Goal: Navigation & Orientation: Find specific page/section

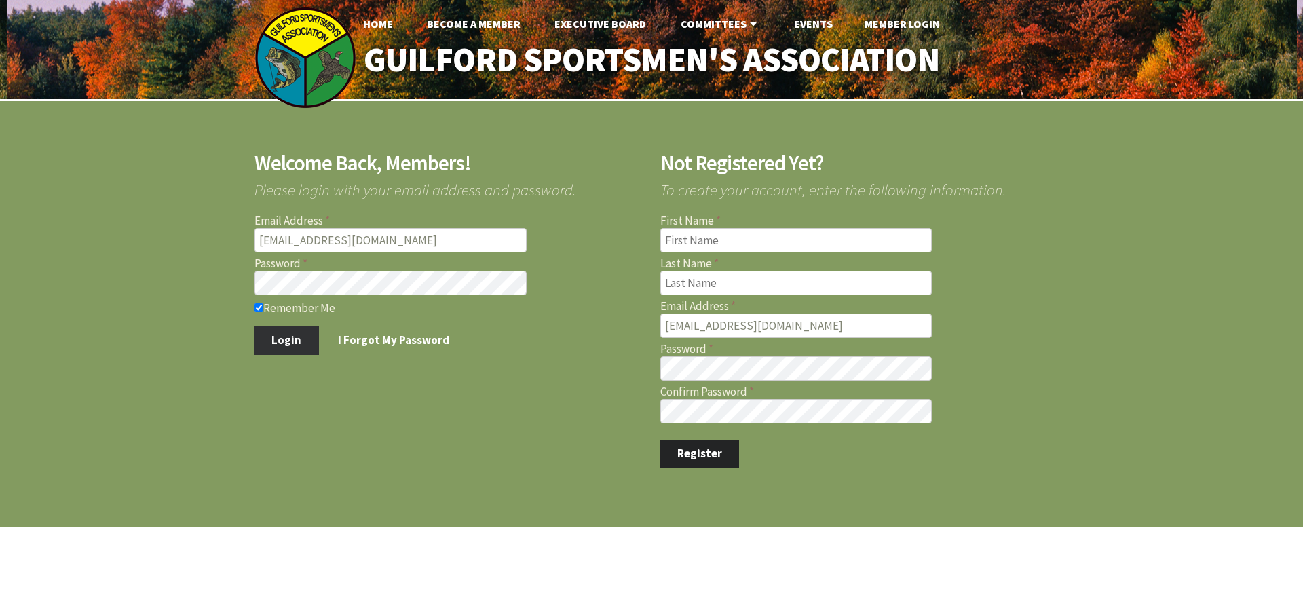
click at [276, 336] on button "Login" at bounding box center [287, 341] width 64 height 29
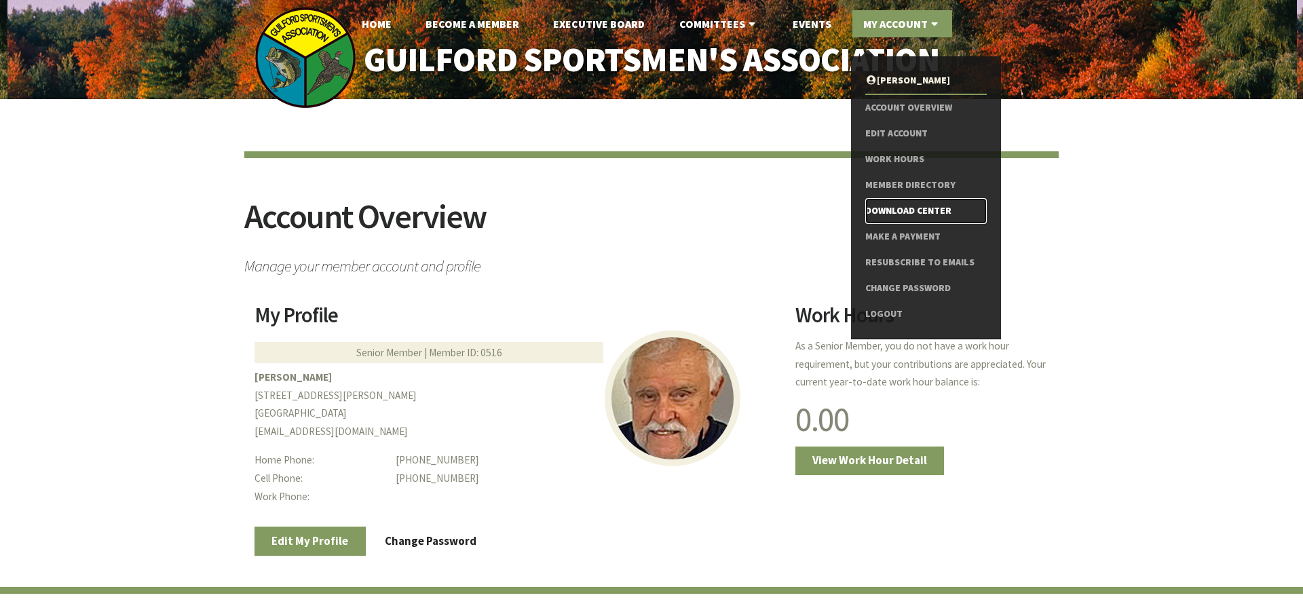
click at [907, 209] on link "Download Center" at bounding box center [927, 211] width 122 height 26
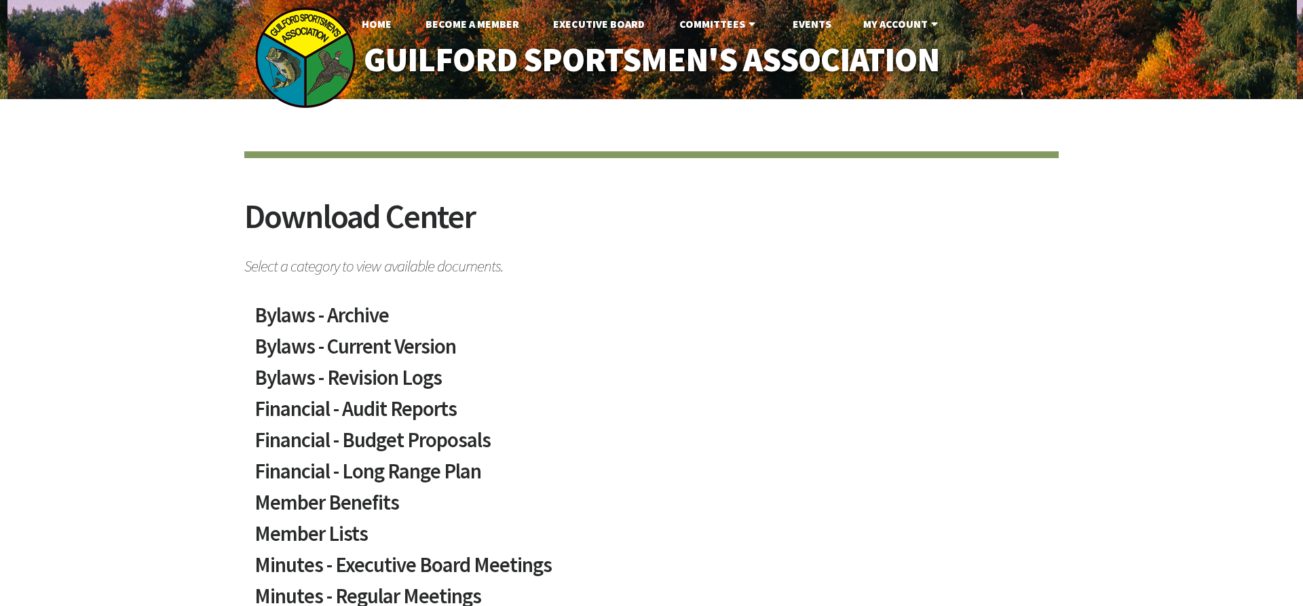
scroll to position [277, 0]
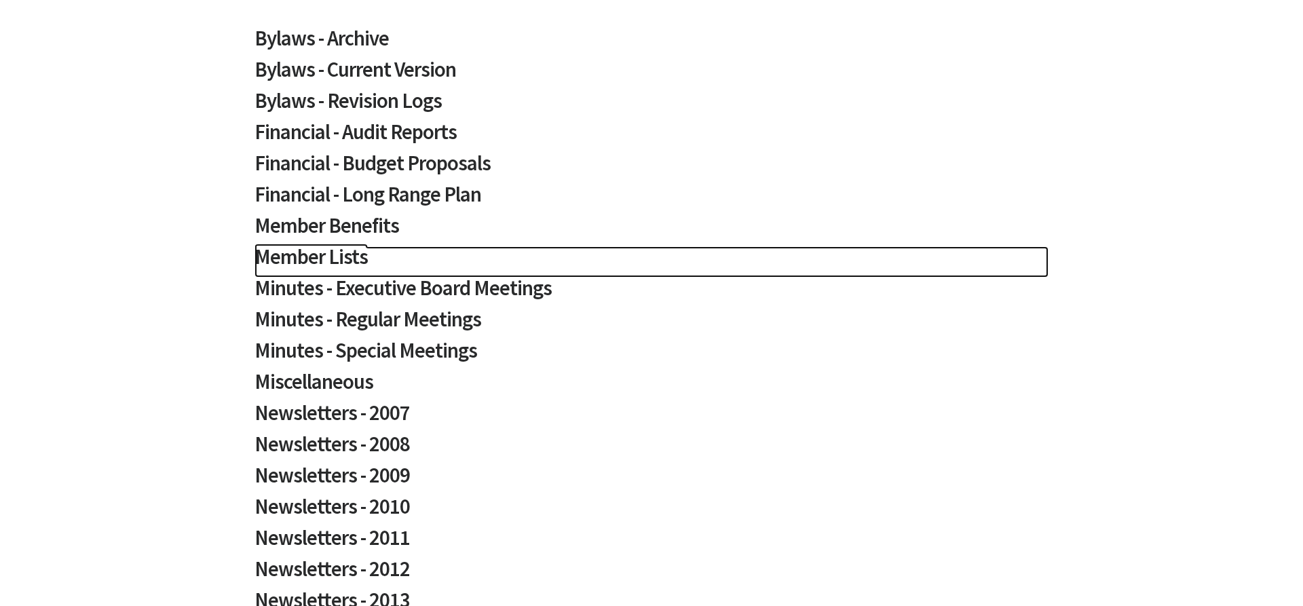
click at [339, 258] on h2 "Member Lists" at bounding box center [652, 261] width 794 height 31
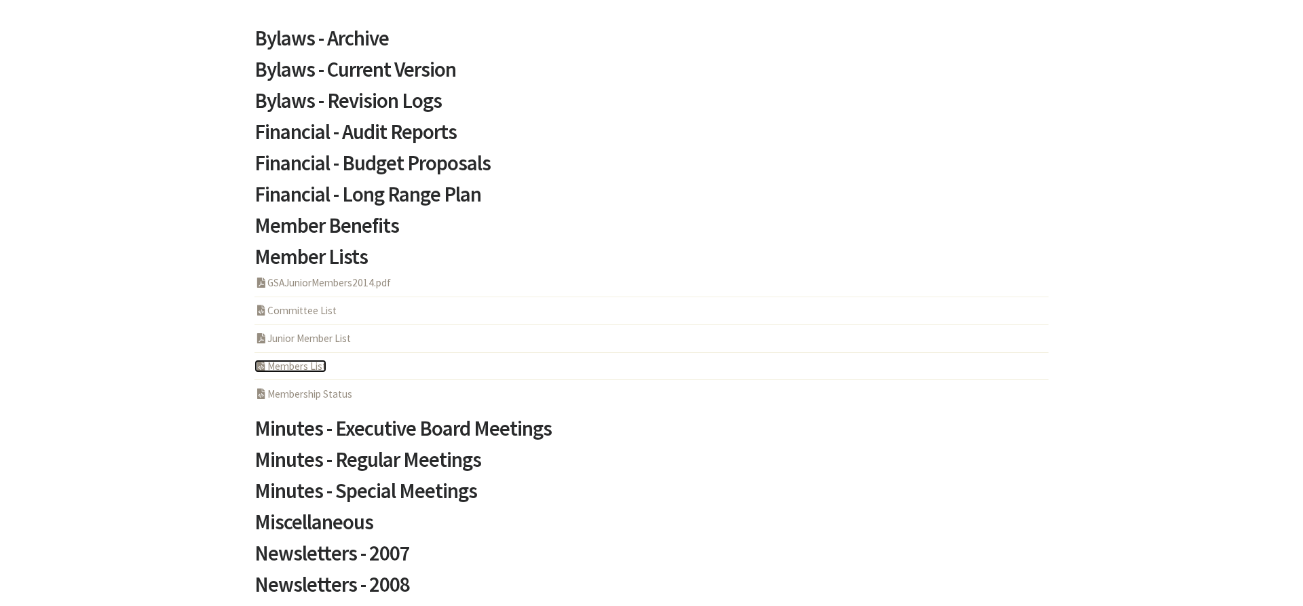
click at [310, 363] on link "PHP Program Members List" at bounding box center [291, 366] width 72 height 13
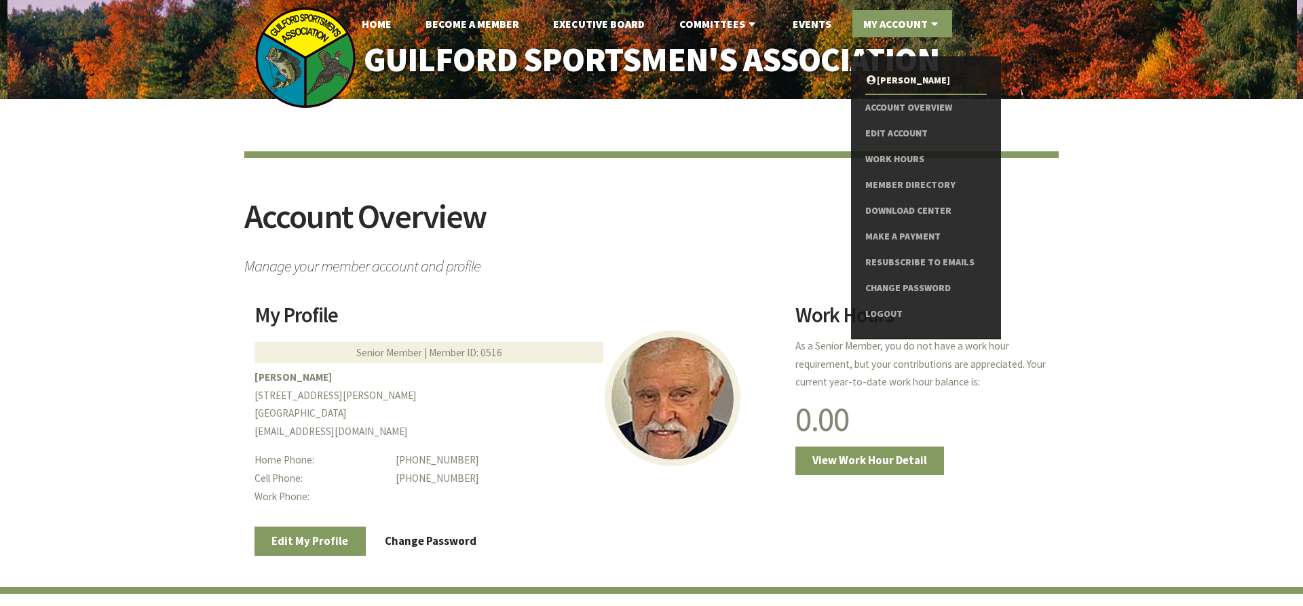
click at [908, 17] on link "My Account" at bounding box center [903, 23] width 100 height 27
click at [918, 183] on link "Member Directory" at bounding box center [927, 185] width 122 height 26
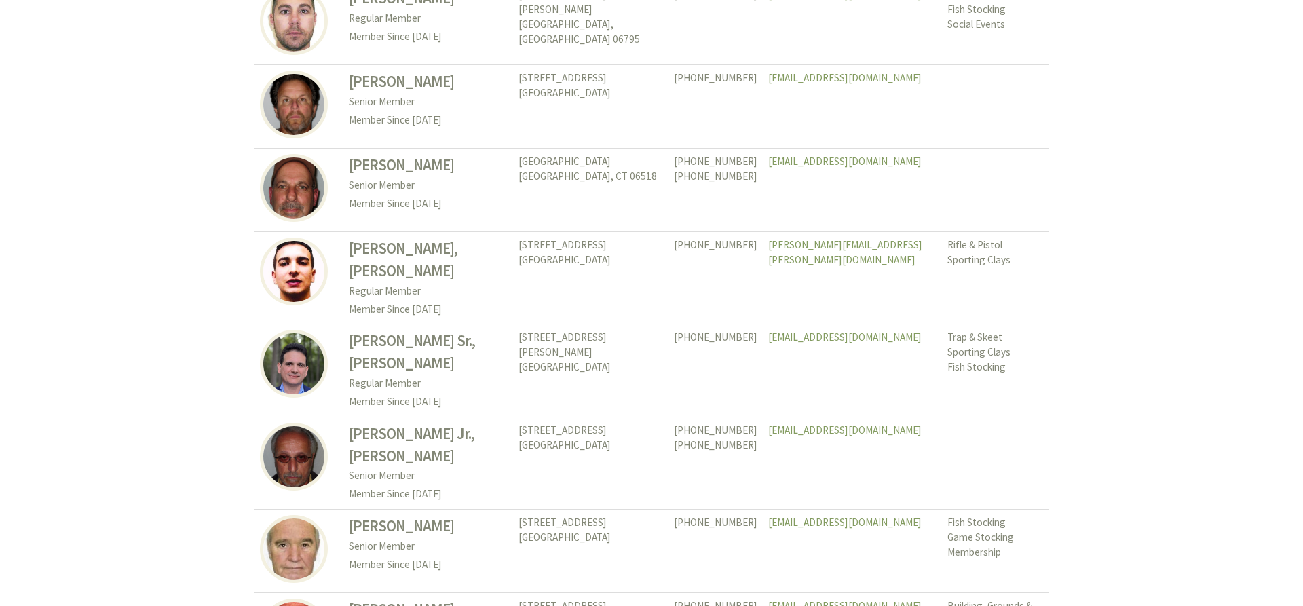
scroll to position [6232, 0]
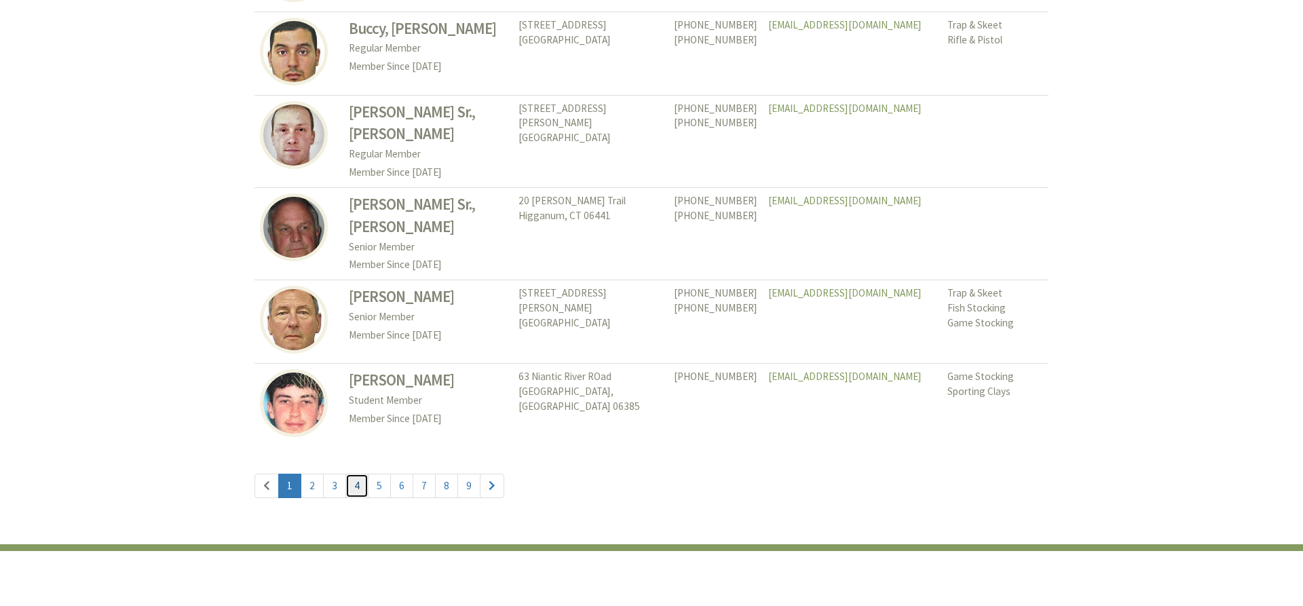
click at [357, 474] on link "4" at bounding box center [357, 486] width 23 height 24
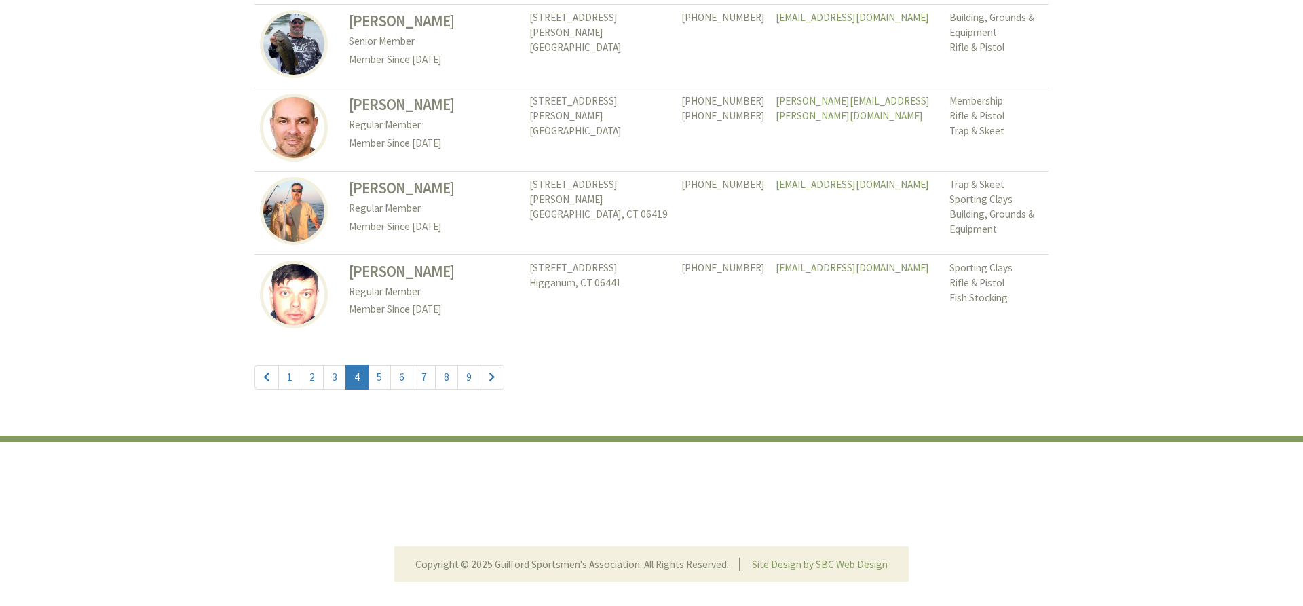
scroll to position [6285, 0]
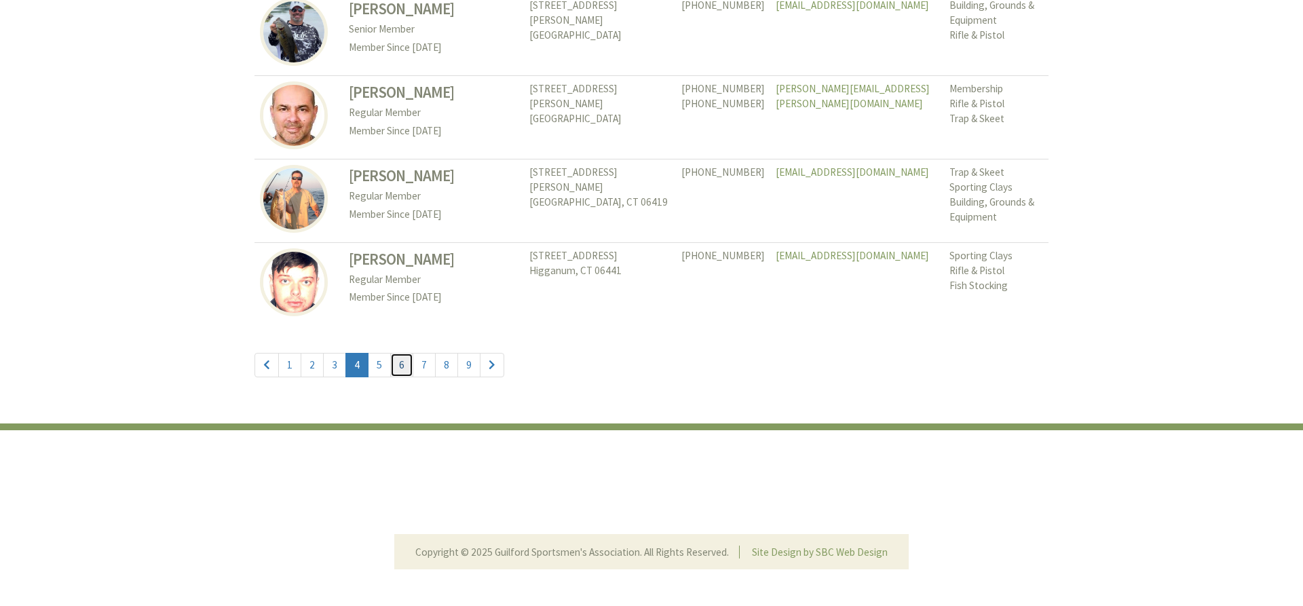
click at [405, 353] on link "6" at bounding box center [401, 365] width 23 height 24
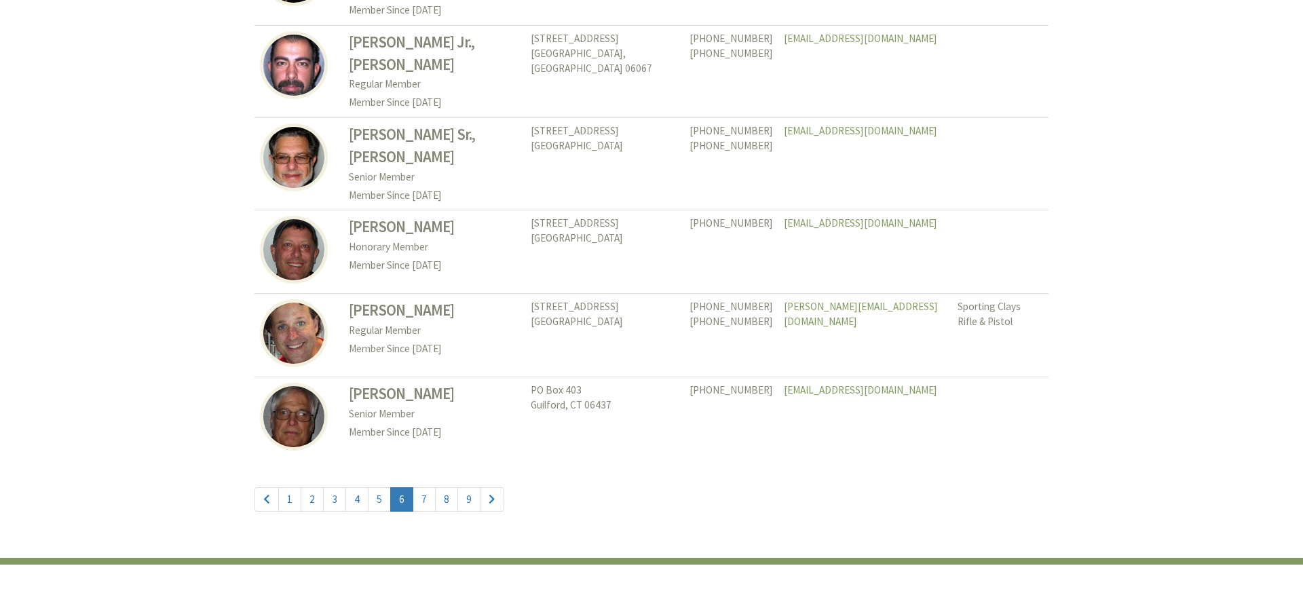
scroll to position [6266, 0]
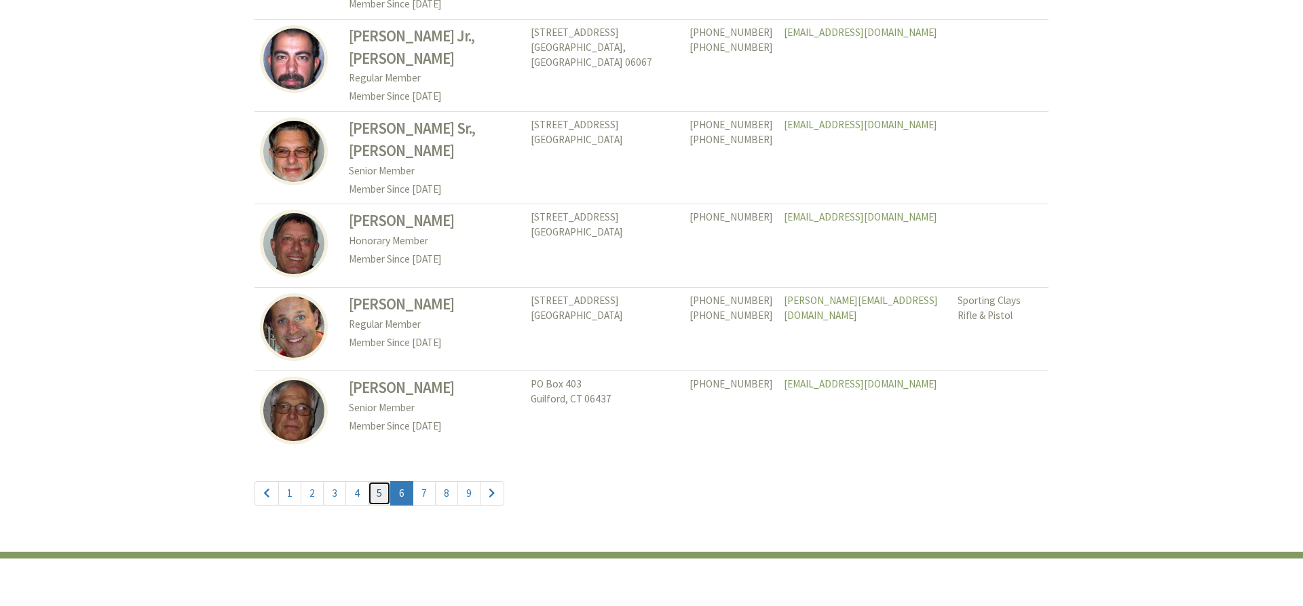
click at [376, 481] on link "5" at bounding box center [379, 493] width 23 height 24
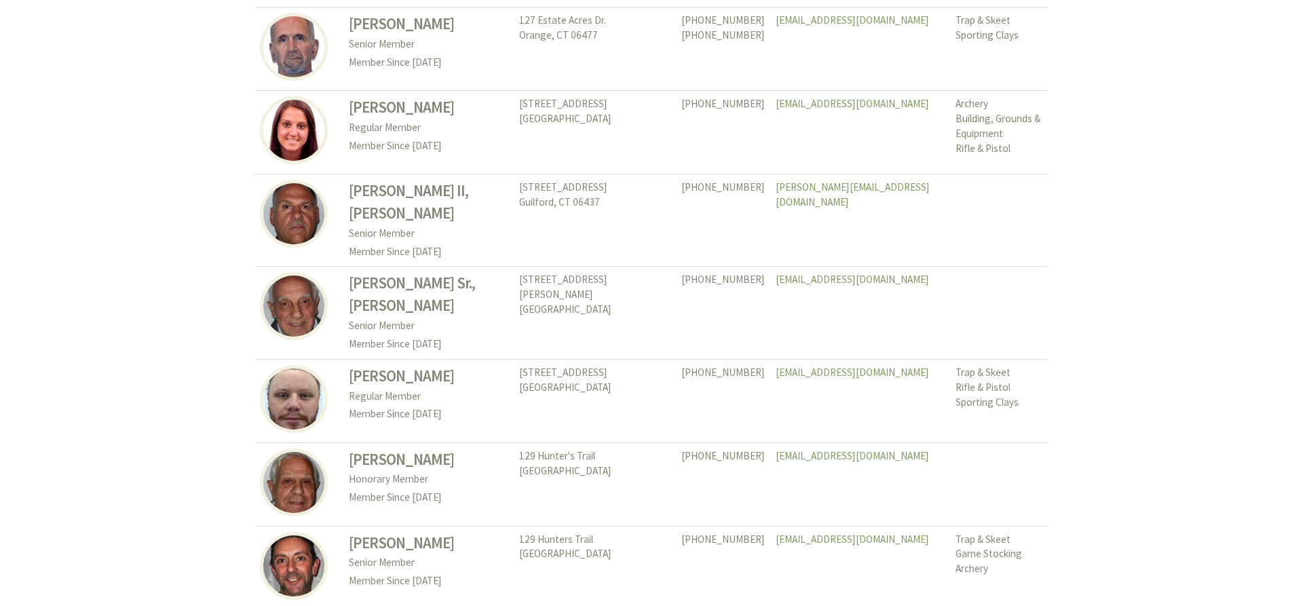
scroll to position [6232, 0]
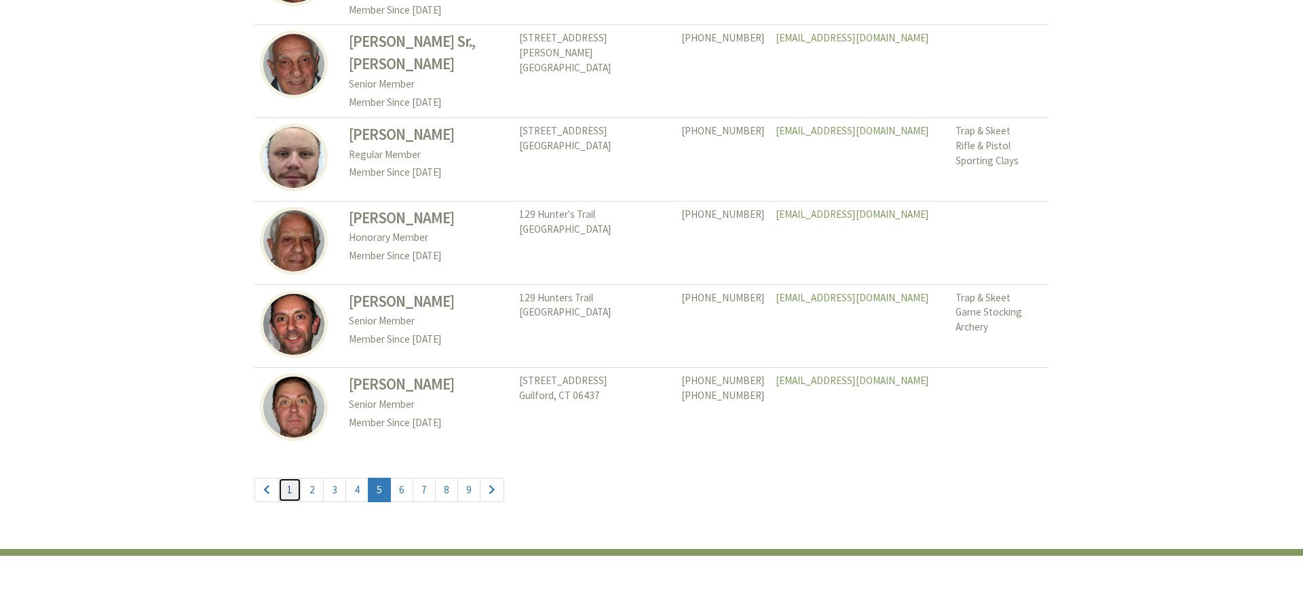
click at [291, 478] on link "1" at bounding box center [289, 490] width 23 height 24
